Goal: Task Accomplishment & Management: Use online tool/utility

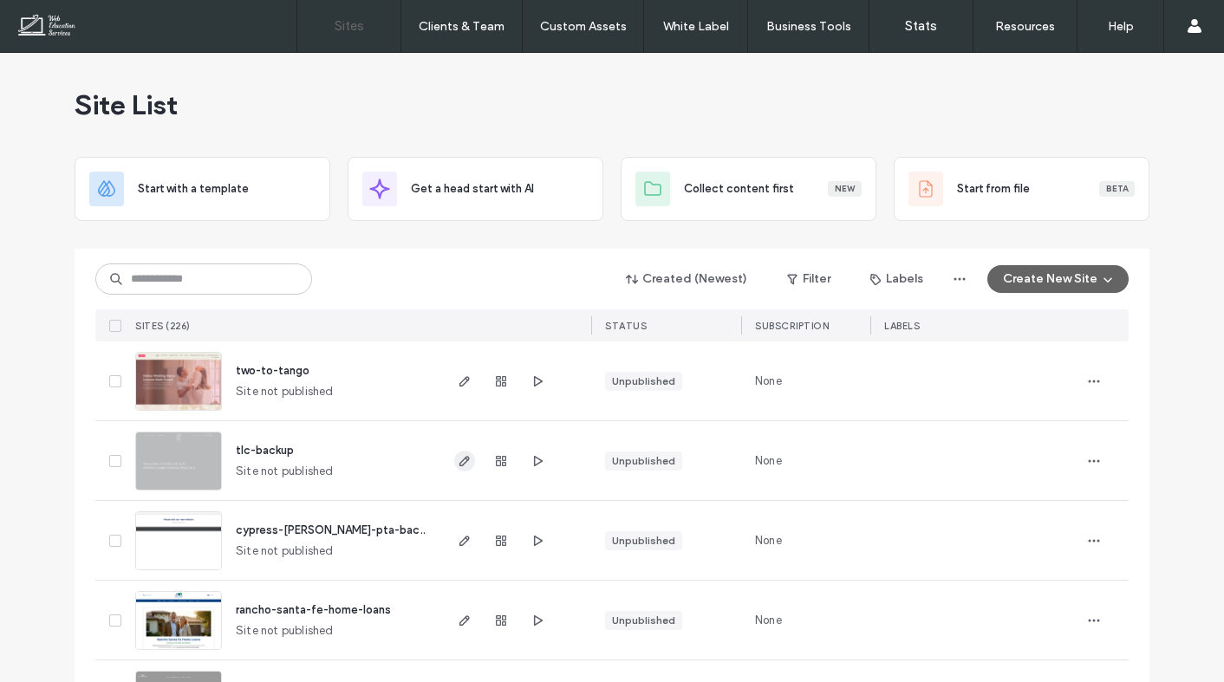
click at [458, 457] on icon "button" at bounding box center [465, 461] width 14 height 14
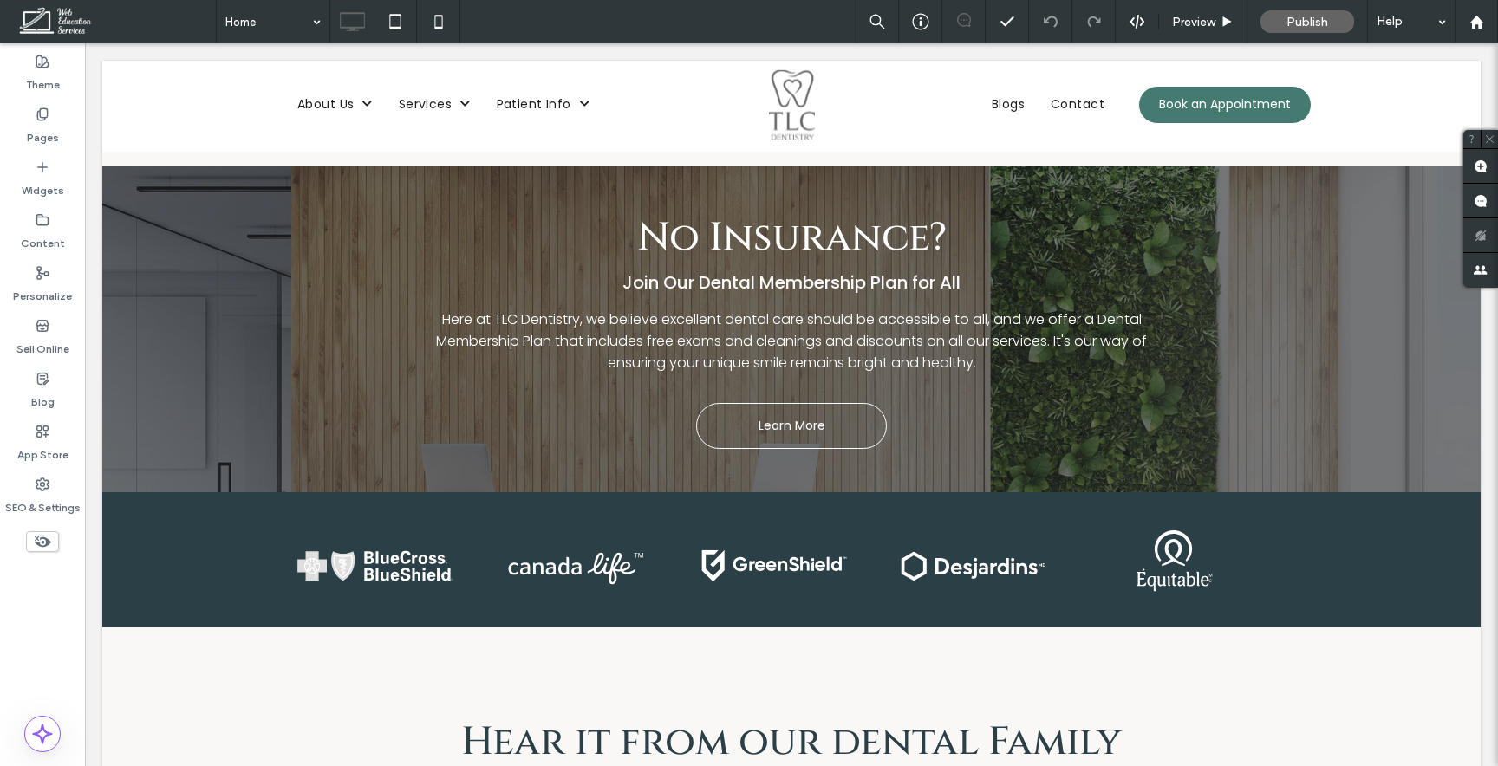
scroll to position [4274, 0]
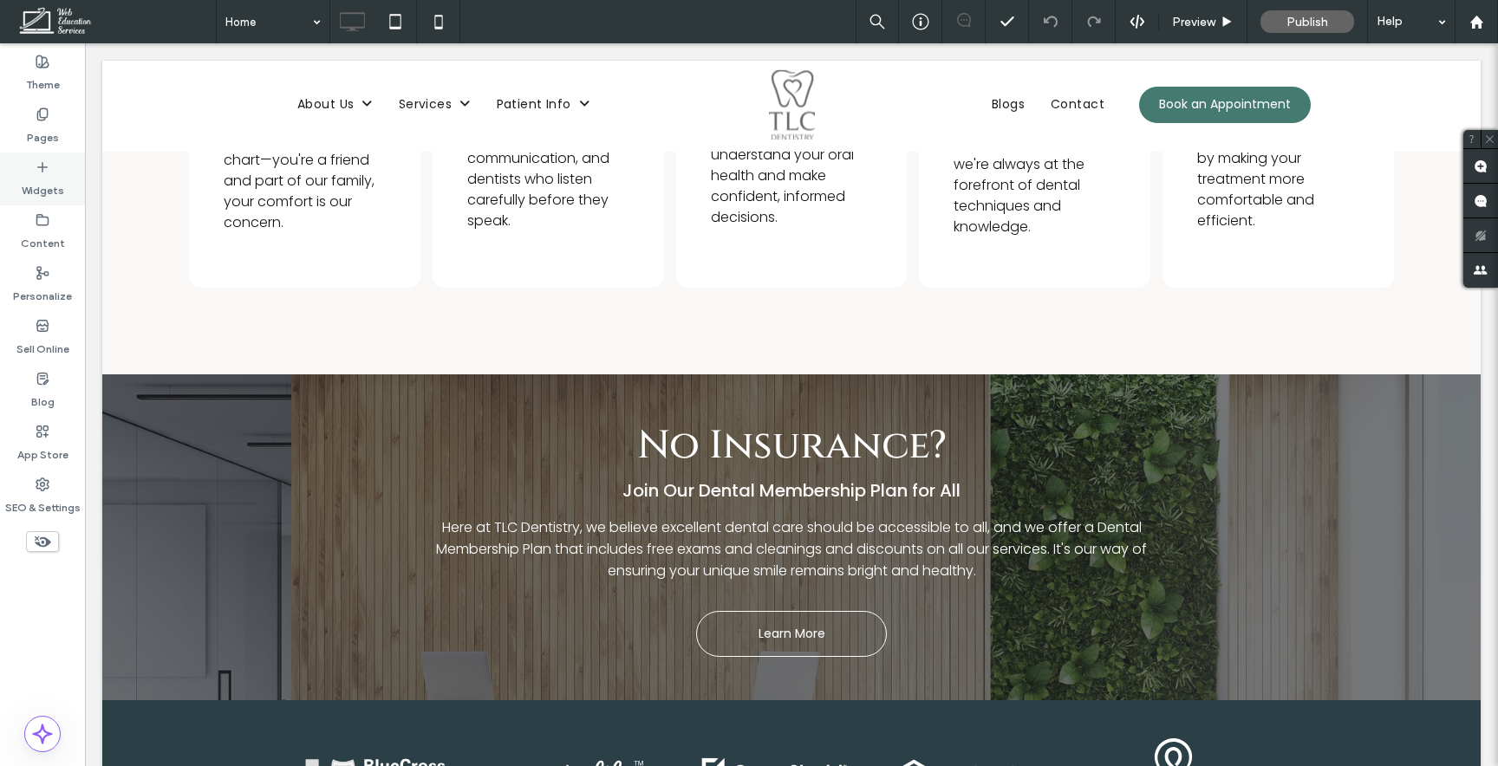
click at [53, 175] on label "Widgets" at bounding box center [43, 186] width 42 height 24
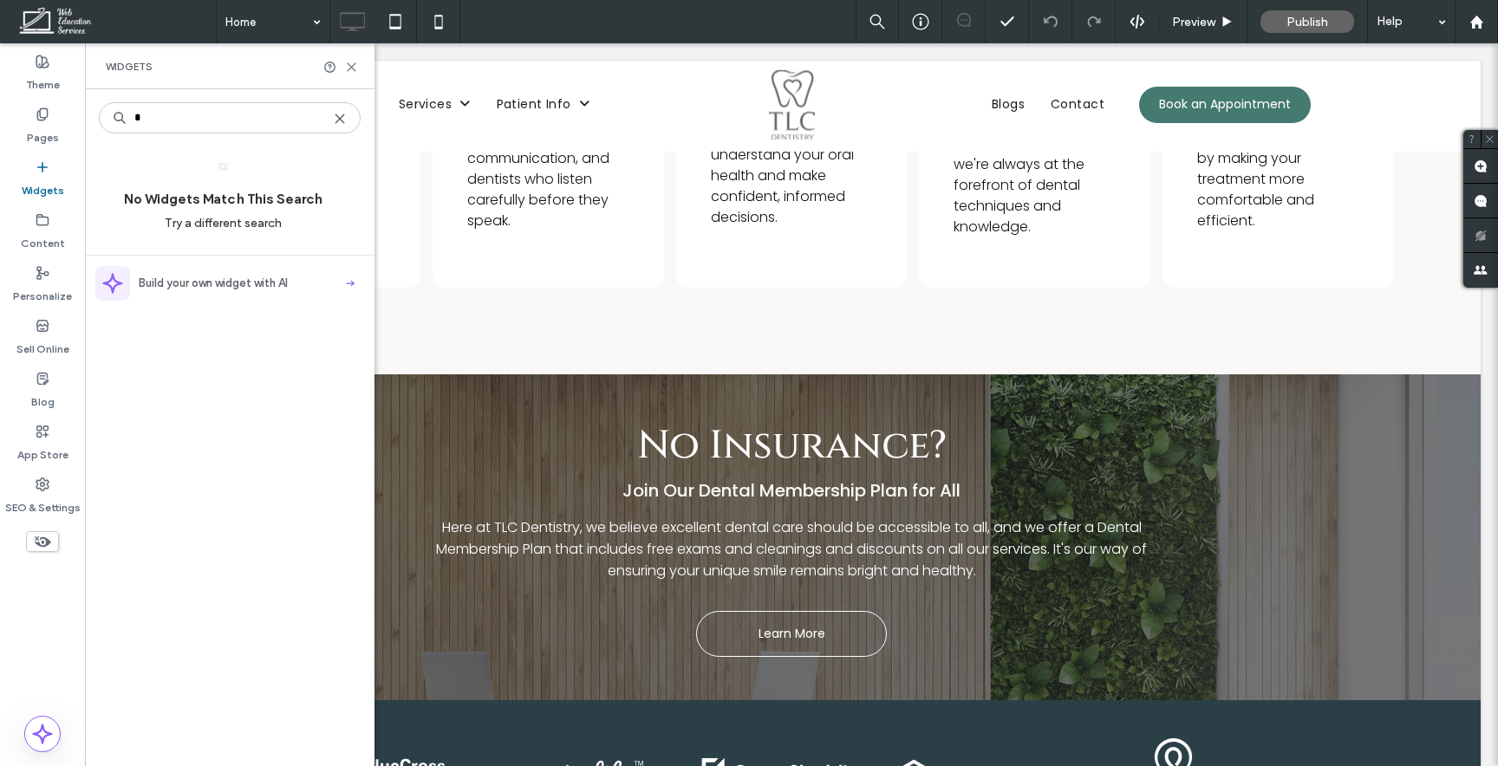
type input "*"
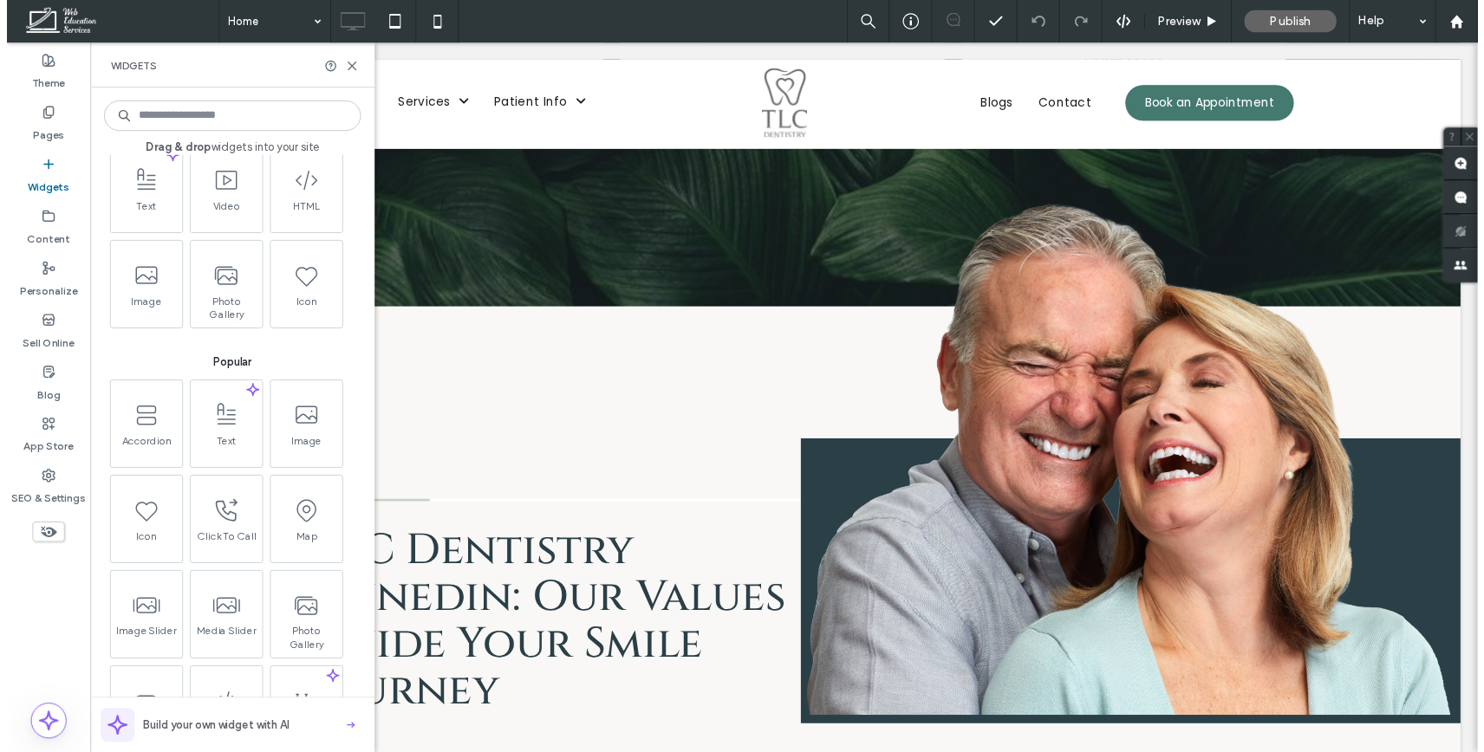
scroll to position [3467, 0]
